Goal: Navigation & Orientation: Find specific page/section

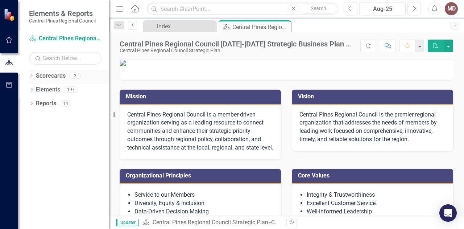
click at [31, 76] on icon "Dropdown" at bounding box center [31, 77] width 5 height 4
click at [36, 89] on icon "Dropdown" at bounding box center [35, 89] width 5 height 4
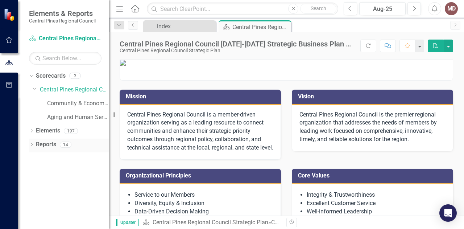
click at [32, 145] on icon "Dropdown" at bounding box center [31, 145] width 5 height 4
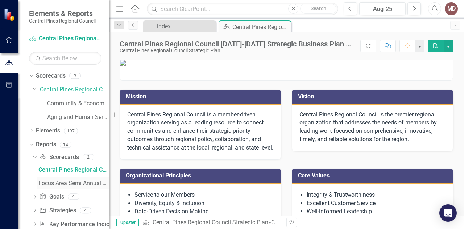
click at [71, 182] on div "Focus Area Semi Annual Updates" at bounding box center [73, 183] width 70 height 7
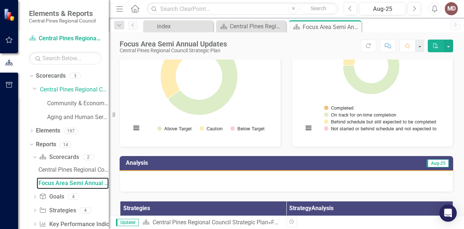
scroll to position [37, 0]
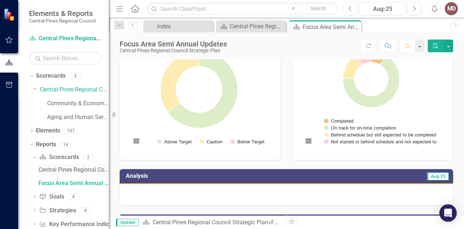
click at [76, 169] on div "Central Pines Regional Council [DATE]-[DATE] Strategic Business Plan Summary" at bounding box center [73, 170] width 70 height 7
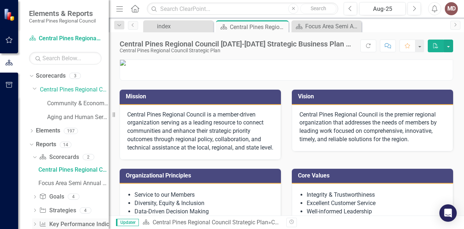
click at [35, 223] on icon at bounding box center [35, 223] width 2 height 3
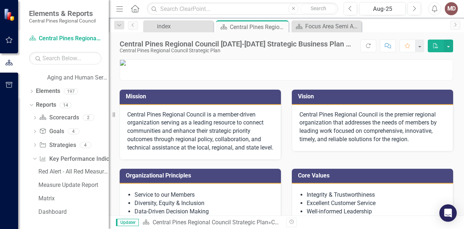
scroll to position [40, 0]
click at [60, 172] on div "Red Alert - All Red Measures" at bounding box center [73, 171] width 70 height 7
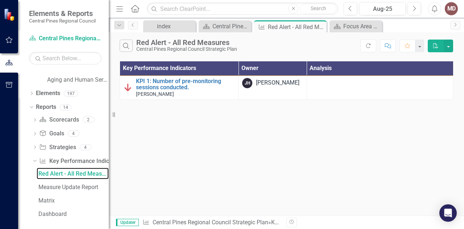
scroll to position [40, 0]
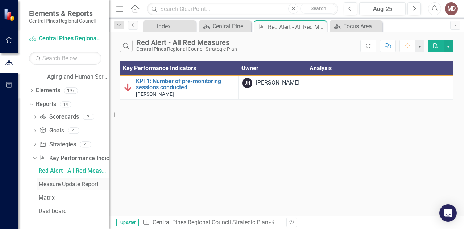
click at [74, 184] on div "Measure Update Report" at bounding box center [73, 184] width 70 height 7
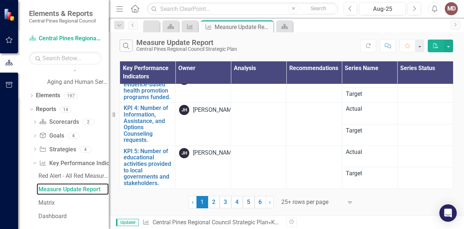
scroll to position [36, 0]
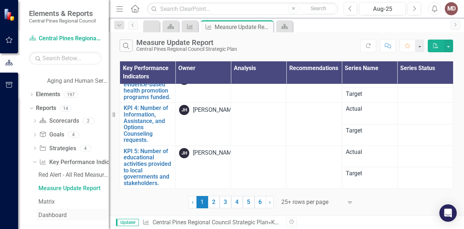
click at [51, 213] on div "Dashboard" at bounding box center [73, 215] width 70 height 7
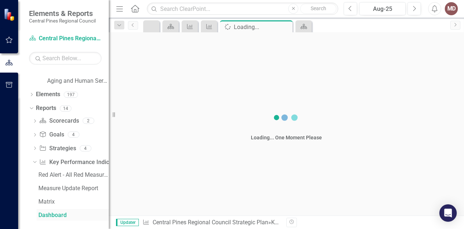
scroll to position [28, 0]
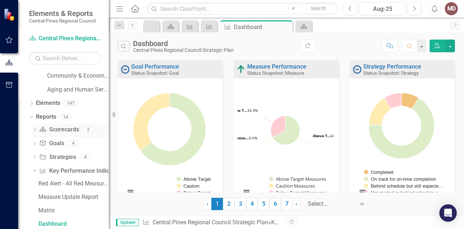
click at [35, 128] on icon "Dropdown" at bounding box center [34, 130] width 5 height 4
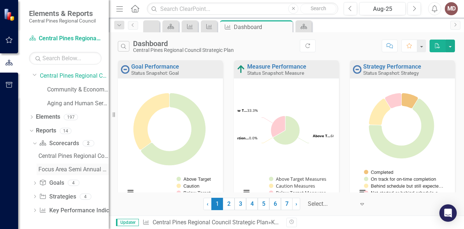
click at [58, 169] on div "Focus Area Semi Annual Updates" at bounding box center [73, 169] width 70 height 7
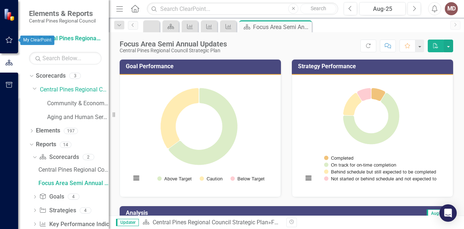
click at [8, 38] on icon "button" at bounding box center [9, 40] width 8 height 6
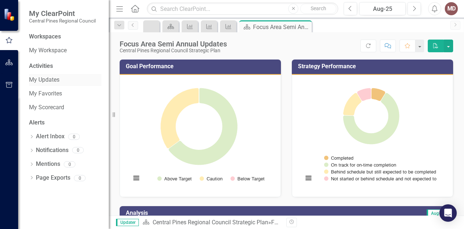
click at [45, 79] on link "My Updates" at bounding box center [65, 80] width 73 height 8
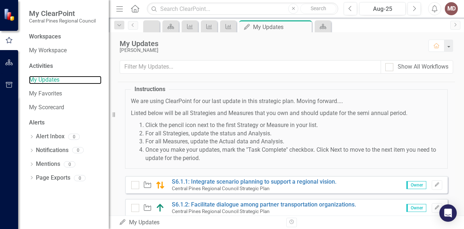
scroll to position [17, 0]
